Goal: Obtain resource: Download file/media

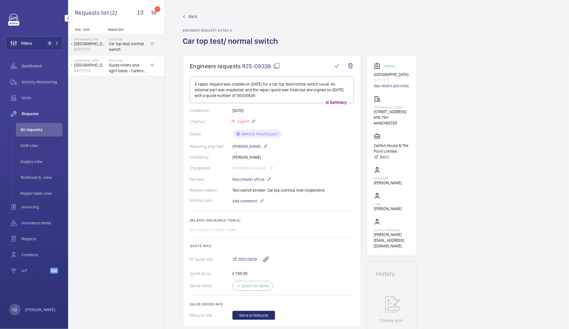
scroll to position [168, 0]
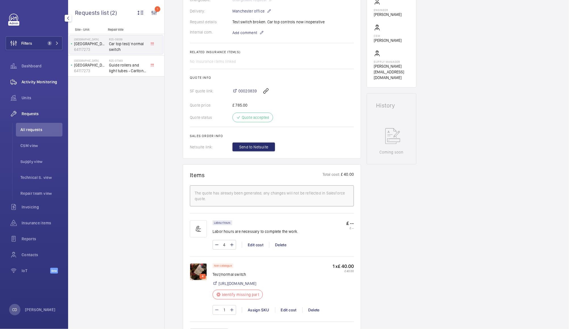
click at [43, 81] on span "Activity Monitoring" at bounding box center [42, 82] width 41 height 6
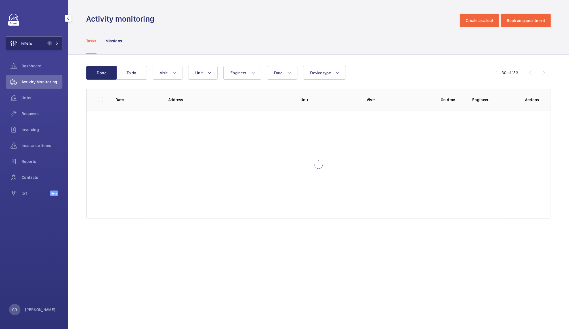
click at [39, 43] on button "Filters 3" at bounding box center [34, 43] width 57 height 14
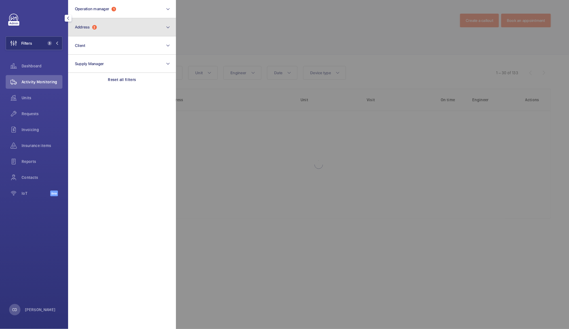
click at [115, 27] on button "Address 2" at bounding box center [122, 27] width 108 height 18
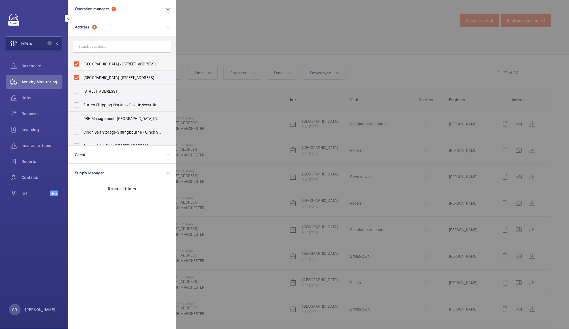
click at [79, 60] on label "[GEOGRAPHIC_DATA] - [STREET_ADDRESS]" at bounding box center [117, 64] width 99 height 14
click at [79, 60] on input "[GEOGRAPHIC_DATA] - [STREET_ADDRESS]" at bounding box center [76, 63] width 11 height 11
checkbox input "false"
click at [76, 78] on label "[GEOGRAPHIC_DATA], [STREET_ADDRESS]" at bounding box center [117, 78] width 99 height 14
click at [76, 78] on input "[GEOGRAPHIC_DATA], [STREET_ADDRESS]" at bounding box center [76, 77] width 11 height 11
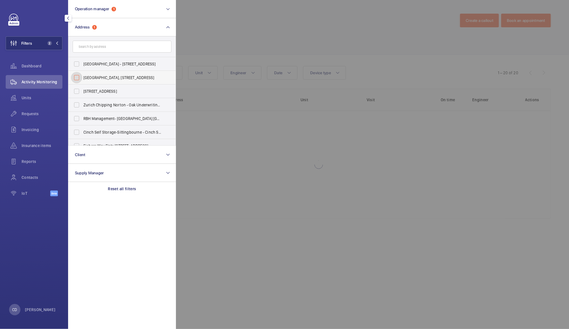
checkbox input "false"
click at [250, 23] on div at bounding box center [460, 164] width 569 height 329
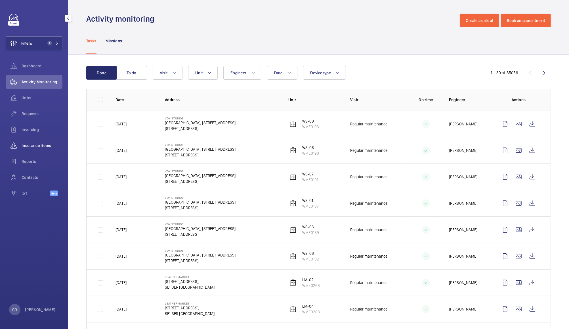
click at [29, 146] on span "Insurance items" at bounding box center [42, 146] width 41 height 6
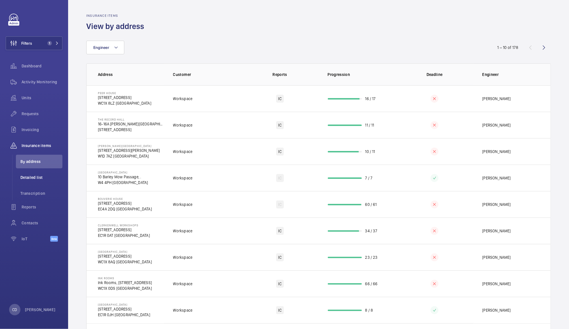
click at [32, 177] on span "Detailed list" at bounding box center [41, 177] width 42 height 6
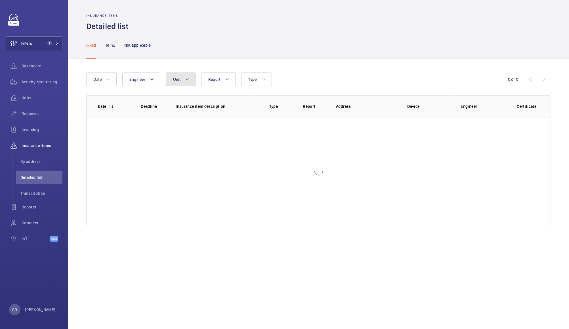
click at [182, 78] on button "Unit" at bounding box center [181, 79] width 30 height 14
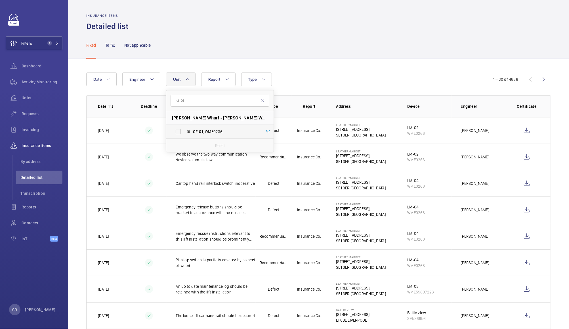
type input "cf-01"
click at [225, 131] on span "CF-01 , WME0236" at bounding box center [226, 132] width 66 height 6
click at [184, 131] on input "CF-01 , WME0236" at bounding box center [178, 131] width 11 height 11
checkbox input "true"
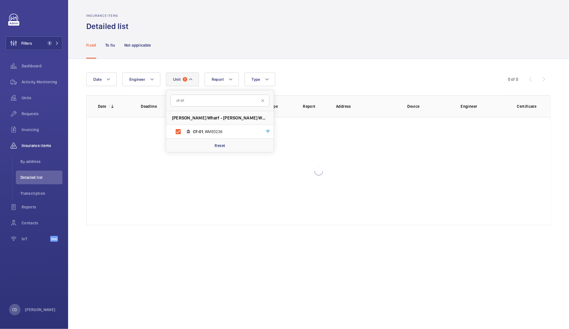
click at [328, 54] on div "Fixed To fix Not applicable" at bounding box center [318, 45] width 465 height 27
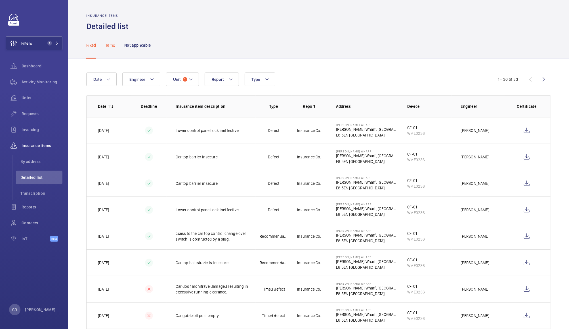
click at [109, 48] on p "To fix" at bounding box center [110, 45] width 10 height 6
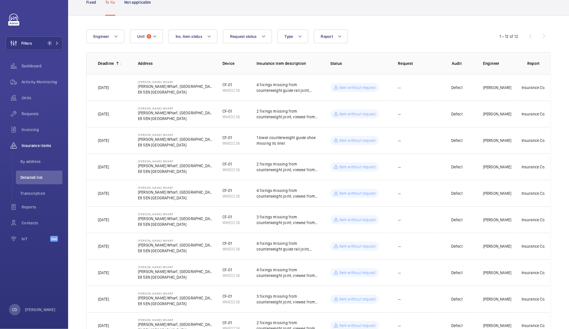
scroll to position [41, 0]
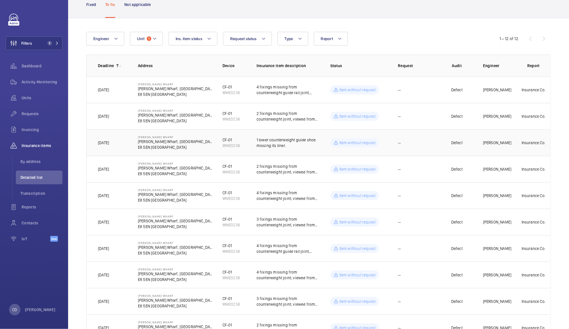
click at [427, 145] on td "--" at bounding box center [414, 142] width 51 height 26
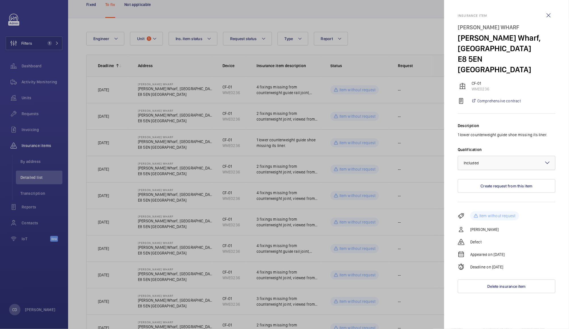
click at [510, 156] on div at bounding box center [506, 163] width 97 height 14
click at [493, 205] on span "Not applicable" at bounding box center [507, 208] width 86 height 6
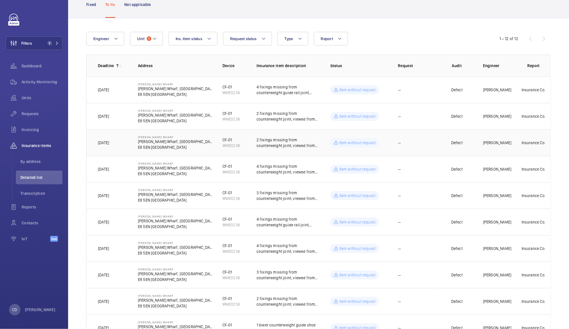
click at [306, 145] on p "2 fixings missing from counterweight joint, viewed from car top at 4th floor." at bounding box center [289, 142] width 65 height 11
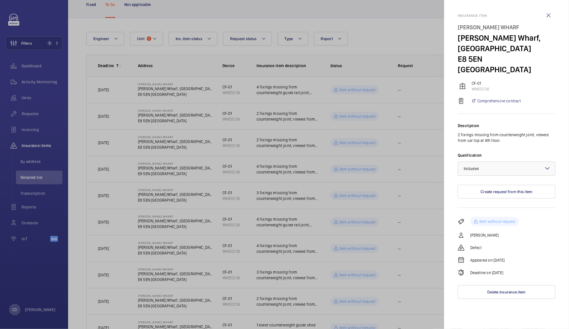
click at [305, 109] on div at bounding box center [284, 164] width 569 height 329
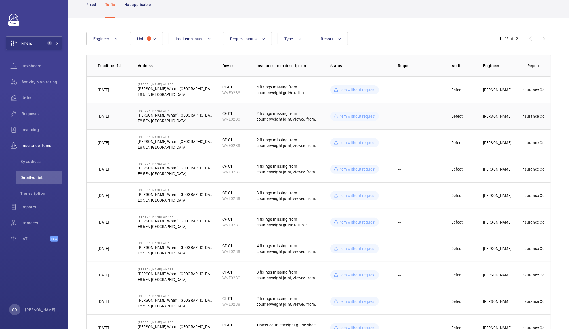
click at [300, 117] on p "2 fixings missing from counterweight joint, viewed from car top at 2nd floor." at bounding box center [289, 115] width 65 height 11
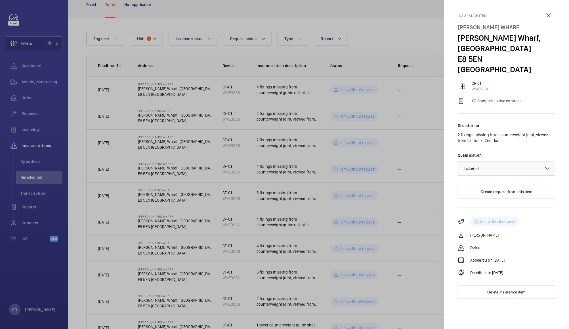
click at [311, 111] on div at bounding box center [284, 164] width 569 height 329
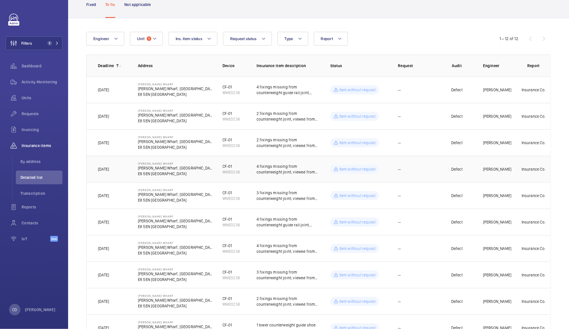
click at [301, 172] on p "4 fixings missing from counterweight joint, viewed from car top at 5th floor." at bounding box center [289, 168] width 65 height 11
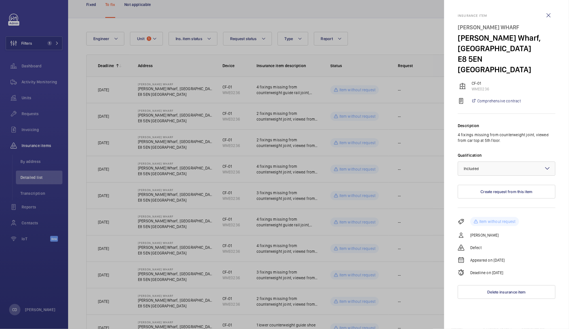
click at [298, 88] on div at bounding box center [284, 164] width 569 height 329
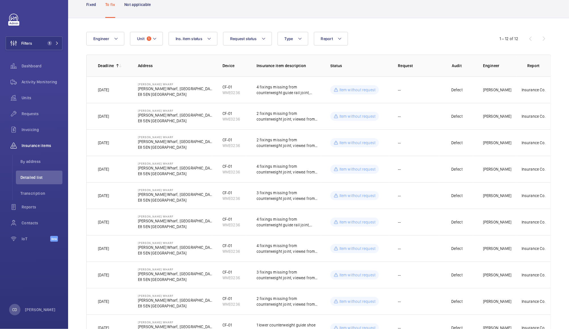
click at [298, 88] on mat-sidenav-container "Filters 1 Dashboard Activity Monitoring Units Requests Invoicing Insurance item…" at bounding box center [284, 164] width 569 height 329
click at [296, 92] on p "4 fixings missing from counterweight guide rail joint, viewed from car top at 1…" at bounding box center [289, 89] width 65 height 11
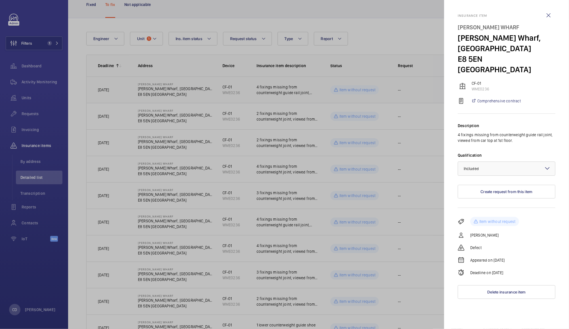
click at [296, 92] on div at bounding box center [284, 164] width 569 height 329
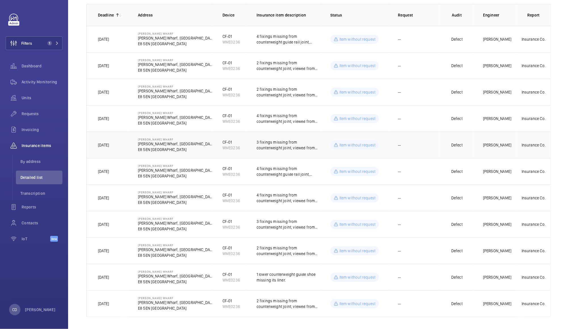
scroll to position [94, 0]
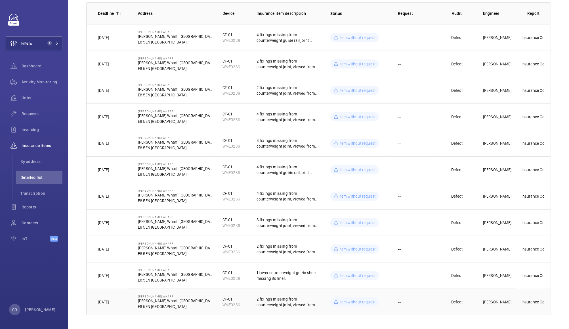
click at [283, 299] on p "2 fixings missing from counterweight joint, viewed from car top at 4th floor." at bounding box center [289, 301] width 65 height 11
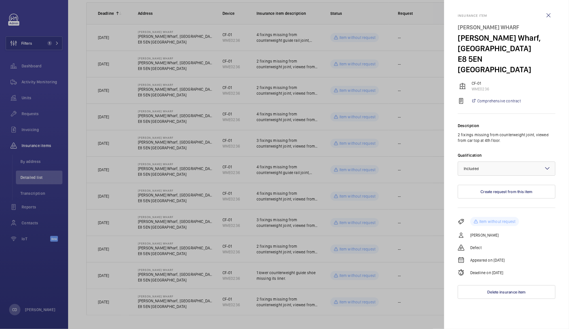
click at [289, 241] on div at bounding box center [284, 164] width 569 height 329
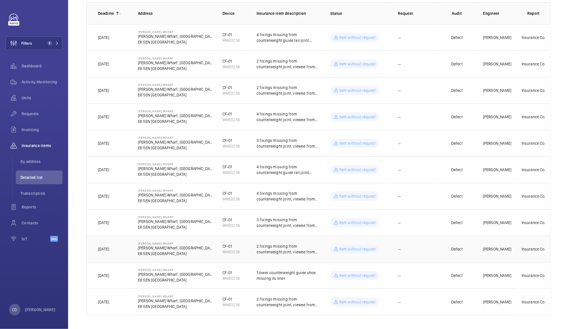
click at [283, 246] on p "2 fixings missing from counterweight joint, viewed from car top at 2nd floor." at bounding box center [289, 248] width 65 height 11
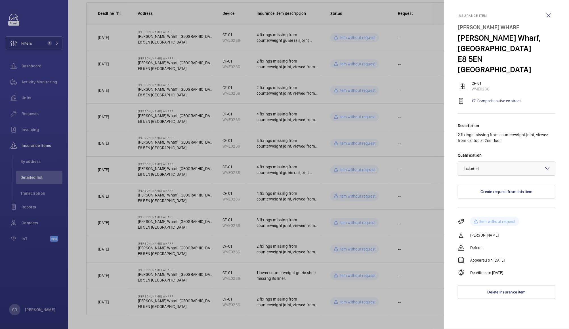
click at [285, 98] on div at bounding box center [284, 164] width 569 height 329
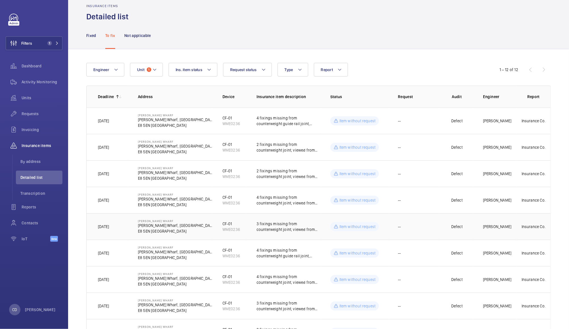
scroll to position [10, 0]
click at [89, 32] on div "Fixed" at bounding box center [91, 34] width 10 height 27
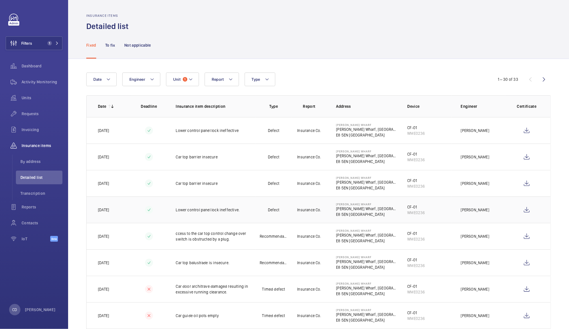
click at [200, 213] on td "Lower control panel lock ineffective." at bounding box center [211, 209] width 89 height 26
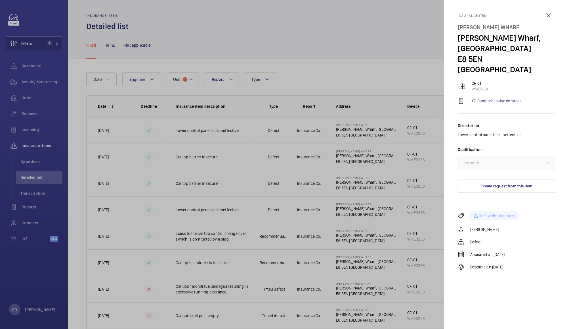
click at [350, 212] on div at bounding box center [284, 164] width 569 height 329
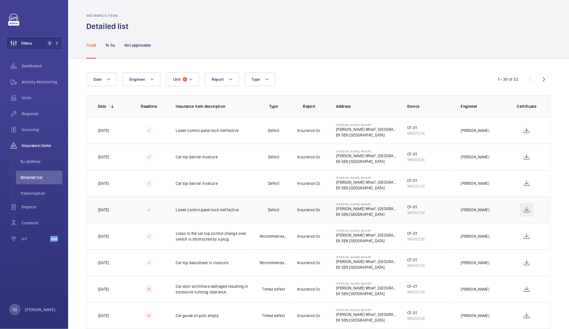
click at [522, 214] on wm-front-icon-button at bounding box center [527, 210] width 14 height 14
